Goal: Information Seeking & Learning: Learn about a topic

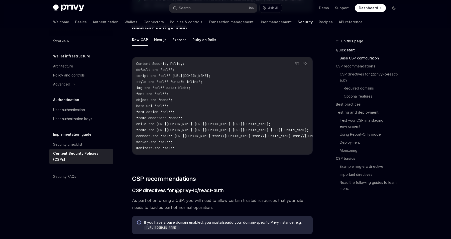
scroll to position [145, 0]
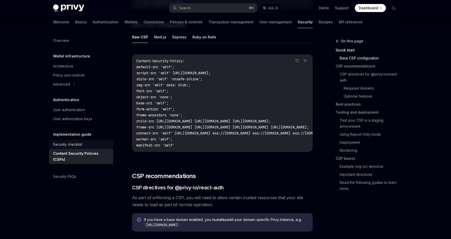
click at [99, 146] on div "Security checklist" at bounding box center [81, 144] width 57 height 6
type textarea "*"
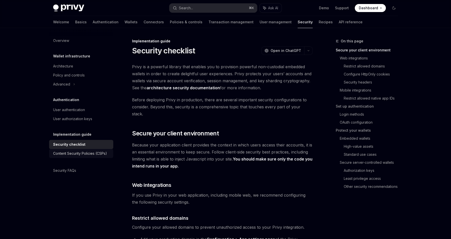
click at [98, 152] on div "Content Security Policies (CSPs)" at bounding box center [80, 153] width 54 height 6
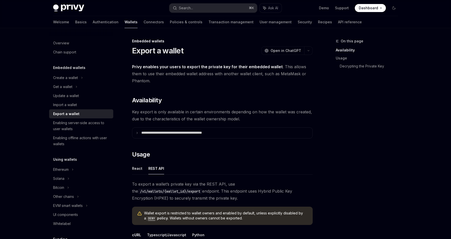
scroll to position [109, 0]
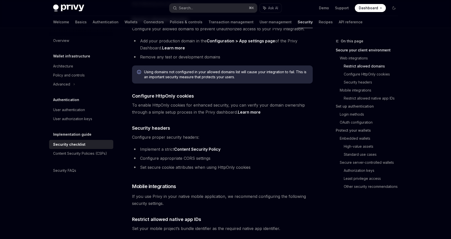
scroll to position [198, 0]
click at [78, 68] on div "Architecture" at bounding box center [81, 66] width 57 height 6
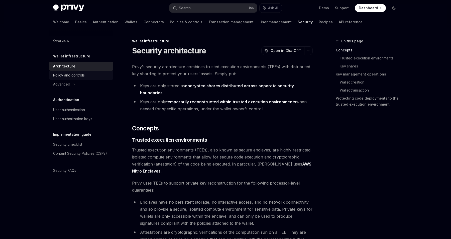
click at [78, 72] on div "Policy and controls" at bounding box center [69, 75] width 32 height 6
type textarea "*"
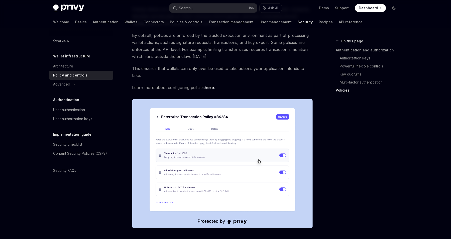
scroll to position [587, 0]
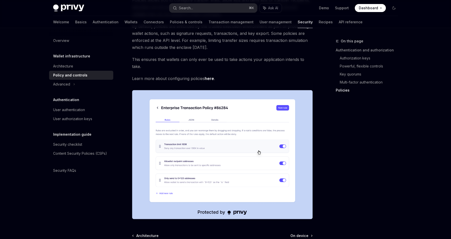
scroll to position [587, 0]
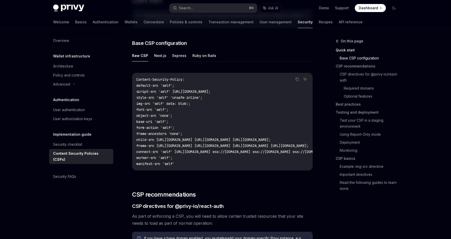
scroll to position [120, 0]
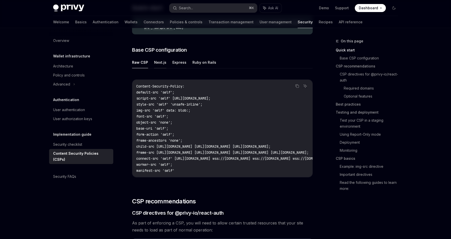
click at [162, 64] on button "Next.js" at bounding box center [160, 62] width 12 height 12
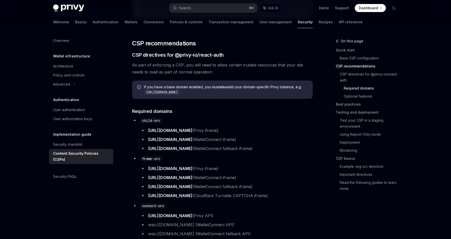
scroll to position [371, 0]
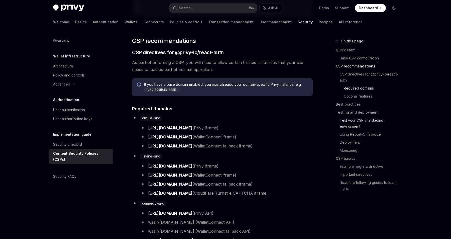
click at [348, 121] on link "Test your CSP in a staging environment" at bounding box center [371, 123] width 62 height 14
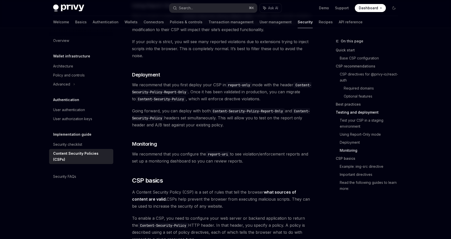
scroll to position [1022, 0]
click at [86, 110] on div "User authentication" at bounding box center [81, 110] width 57 height 6
type textarea "*"
